Goal: Task Accomplishment & Management: Use online tool/utility

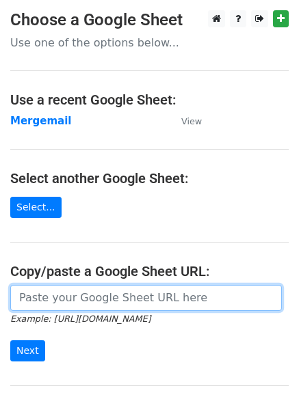
click at [55, 286] on input "url" at bounding box center [145, 298] width 271 height 26
paste input "https://docs.google.com/spreadsheets/d/1vEJSoRoB1DxXNKavJ2ZgReuq0xnfbg5lr7WiuOa…"
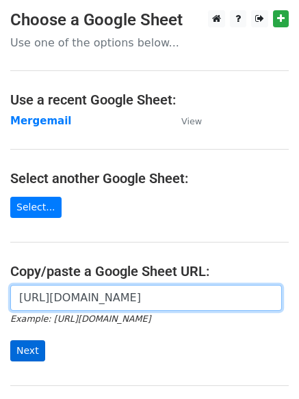
type input "https://docs.google.com/spreadsheets/d/1vEJSoRoB1DxXNKavJ2ZgReuq0xnfbg5lr7WiuOa…"
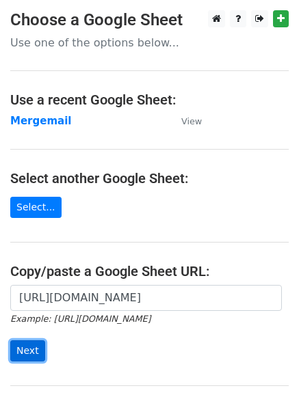
click at [33, 348] on input "Next" at bounding box center [27, 351] width 35 height 21
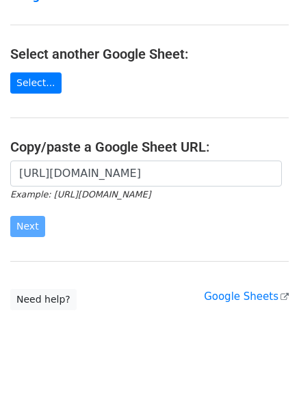
scroll to position [137, 0]
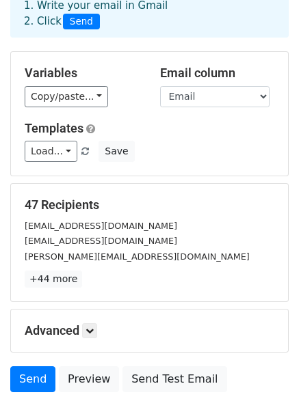
scroll to position [186, 0]
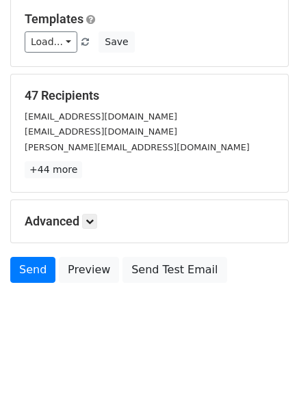
click at [83, 227] on h5 "Advanced" at bounding box center [150, 221] width 250 height 15
click at [88, 221] on icon at bounding box center [89, 221] width 8 height 8
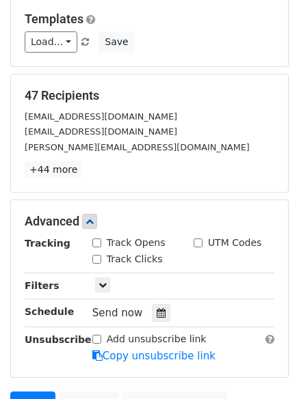
click at [98, 245] on input "Track Opens" at bounding box center [96, 243] width 9 height 9
checkbox input "true"
click at [100, 260] on input "Track Clicks" at bounding box center [96, 259] width 9 height 9
checkbox input "true"
click at [206, 240] on div "UTM Codes" at bounding box center [228, 243] width 68 height 14
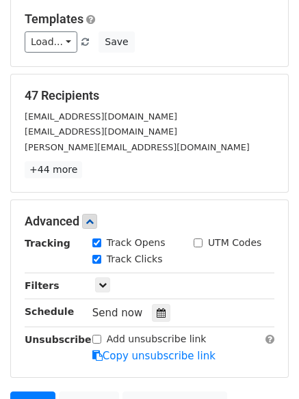
click at [202, 243] on input "UTM Codes" at bounding box center [198, 243] width 9 height 9
checkbox input "true"
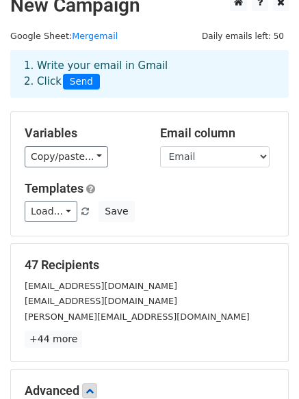
scroll to position [0, 0]
